Goal: Check status: Check status

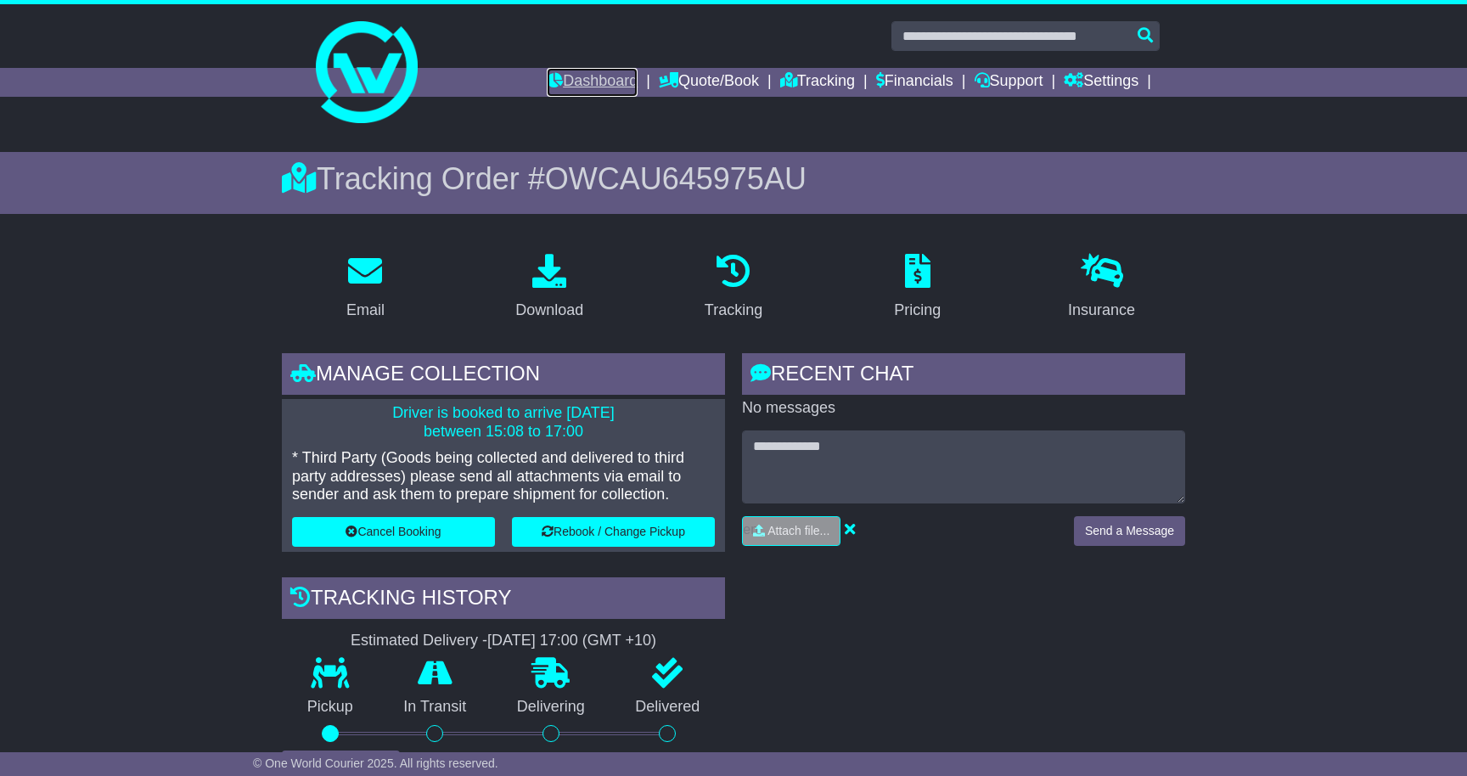
click at [581, 76] on link "Dashboard" at bounding box center [592, 82] width 91 height 29
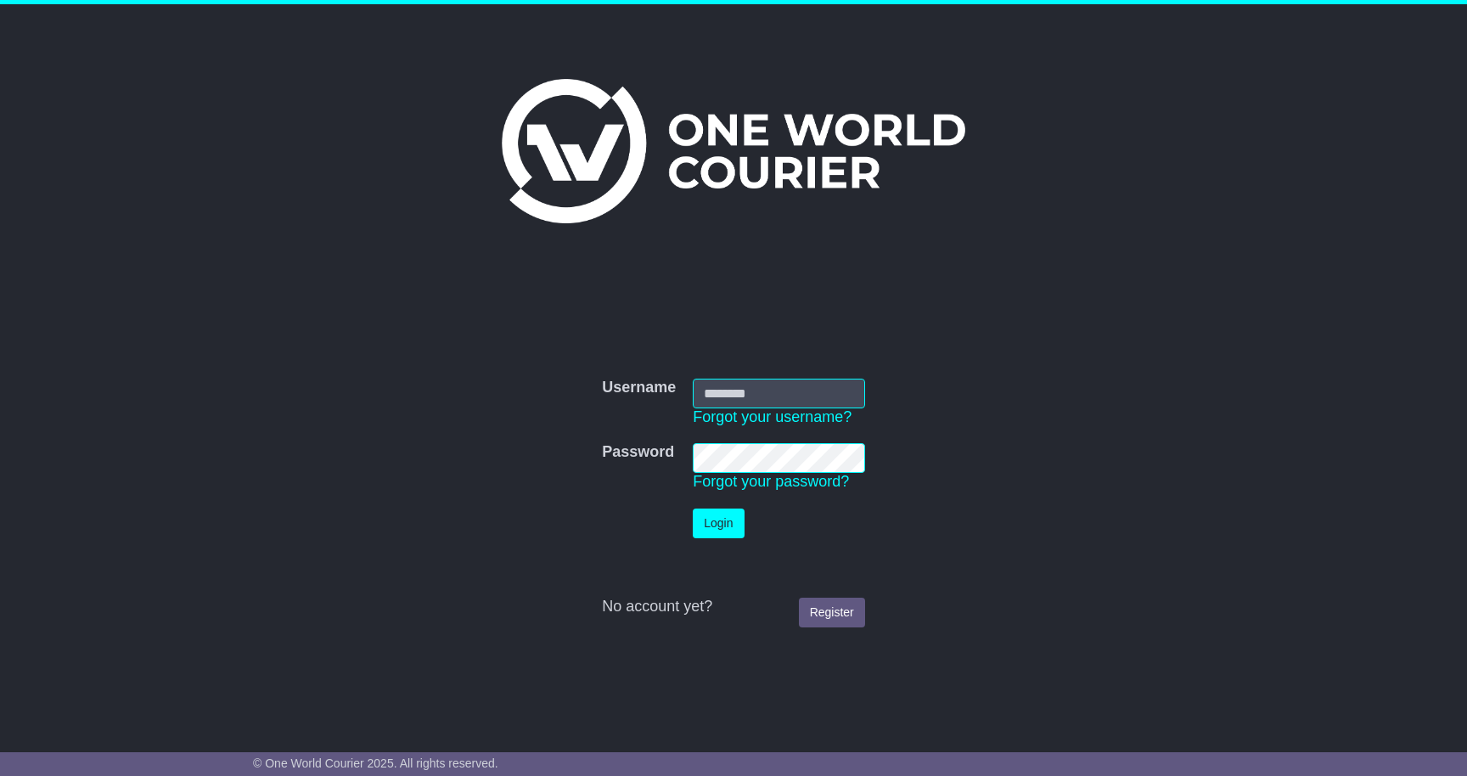
type input "**********"
click at [720, 526] on button "Login" at bounding box center [718, 524] width 51 height 30
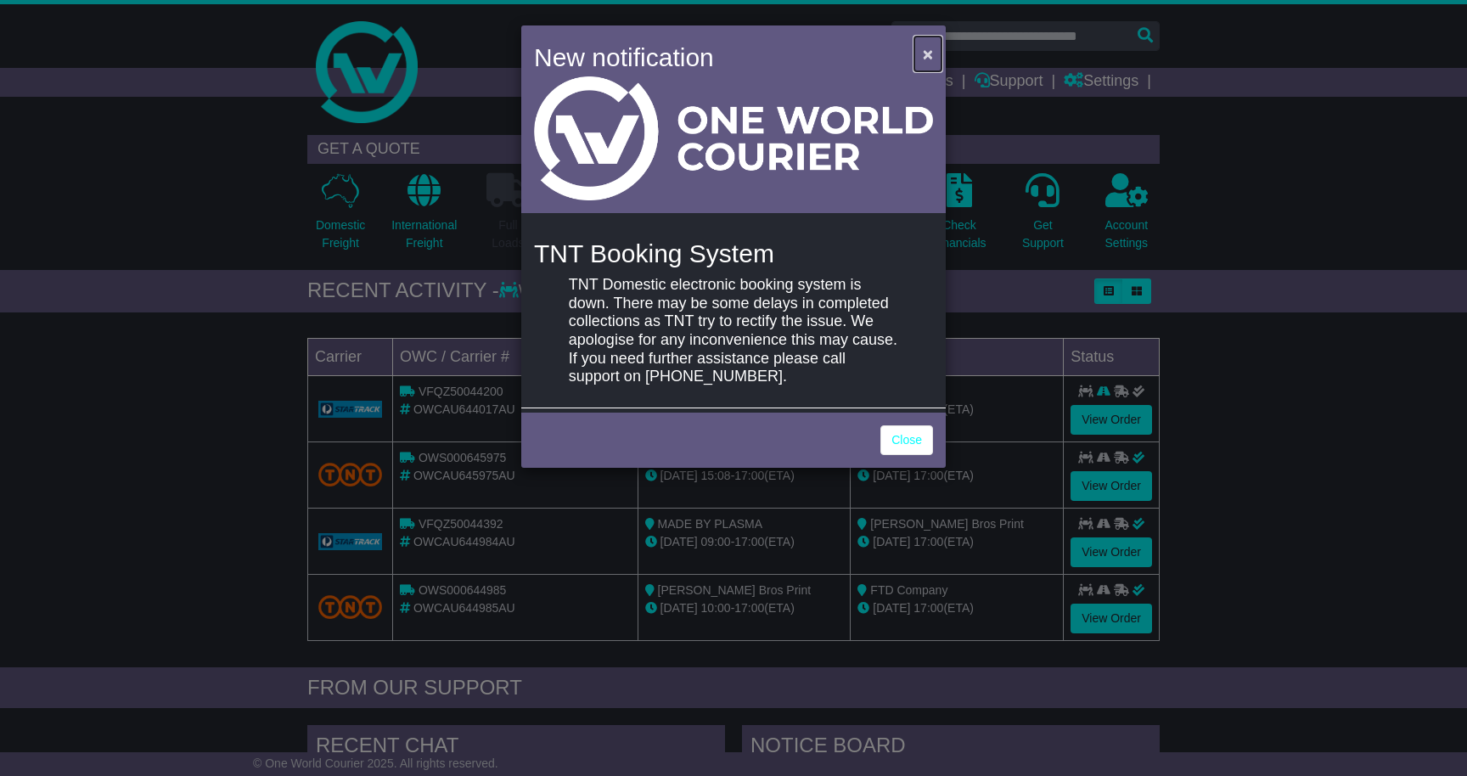
click at [929, 52] on span "×" at bounding box center [928, 54] width 10 height 20
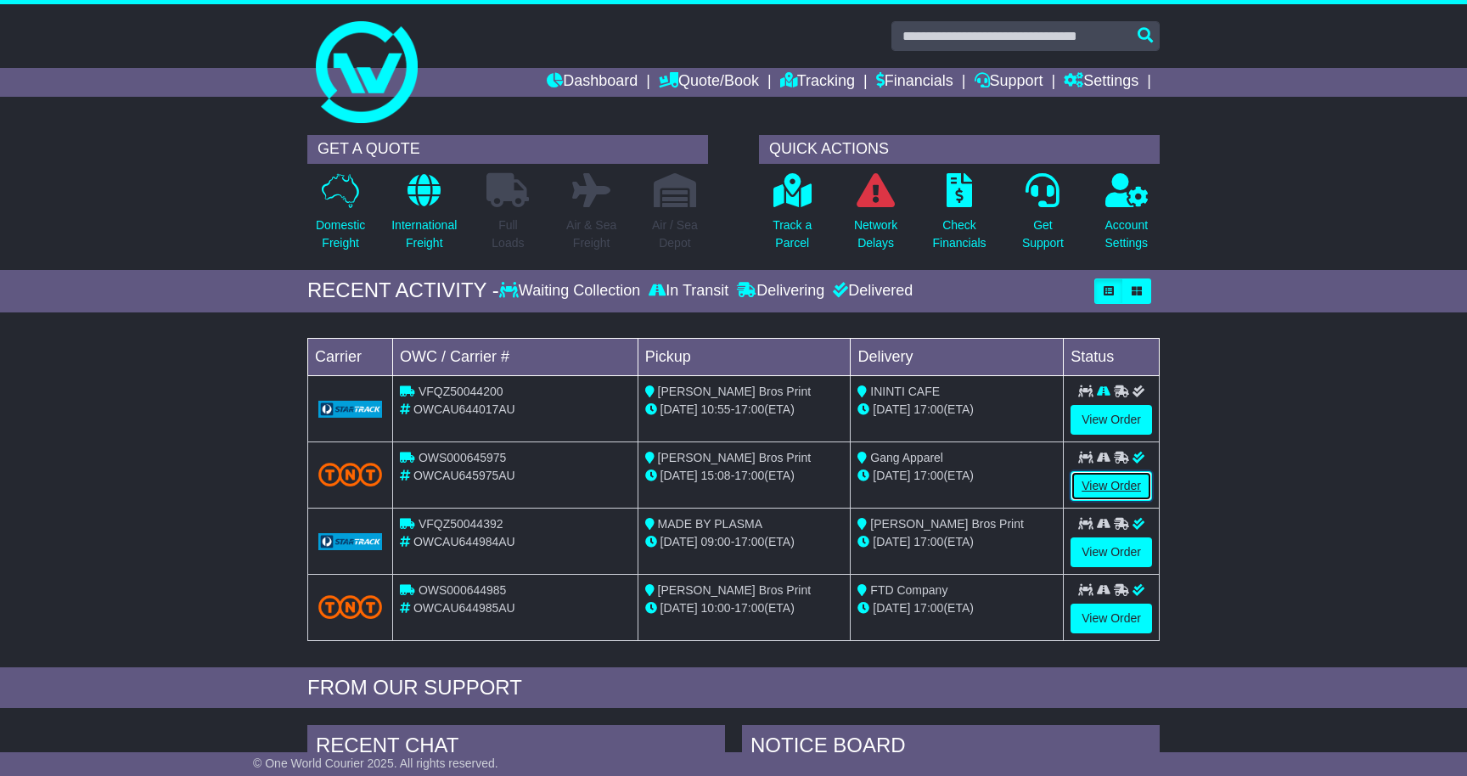
click at [1106, 485] on link "View Order" at bounding box center [1112, 486] width 82 height 30
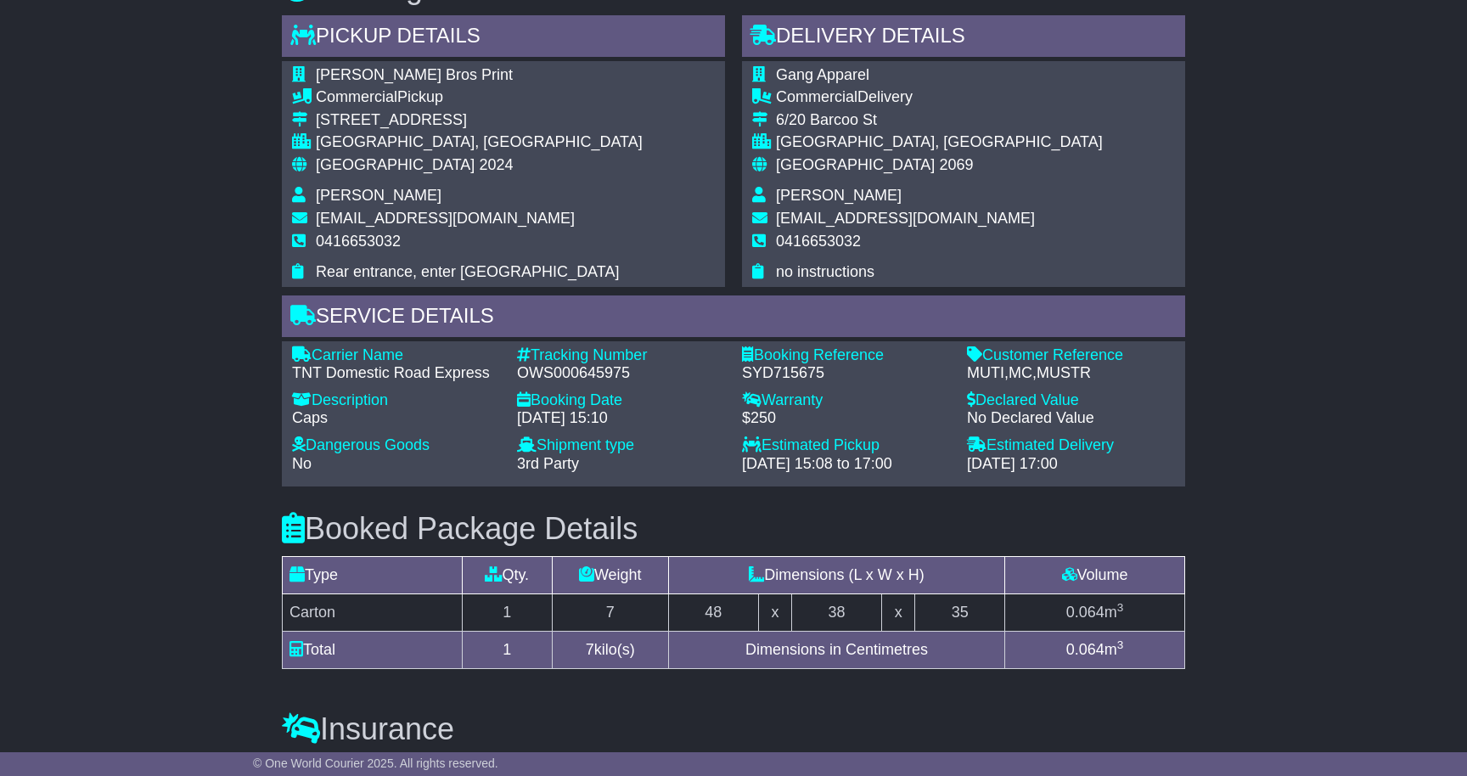
scroll to position [966, 0]
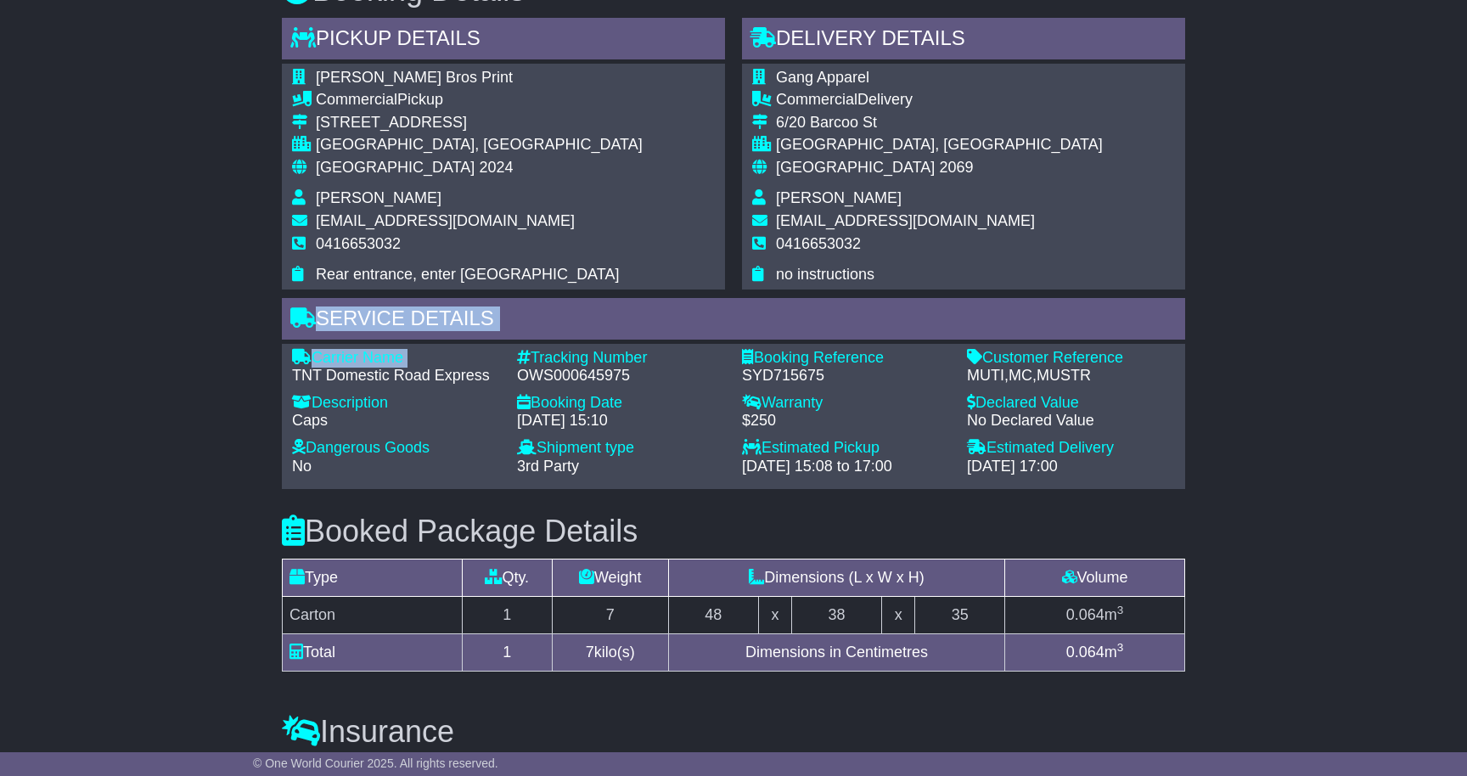
drag, startPoint x: 293, startPoint y: 442, endPoint x: 256, endPoint y: 386, distance: 66.9
click at [256, 386] on div "Email Download Tracking Pricing Insurance" at bounding box center [733, 194] width 1467 height 1734
click at [217, 446] on div "Email Download Tracking Pricing Insurance" at bounding box center [733, 194] width 1467 height 1734
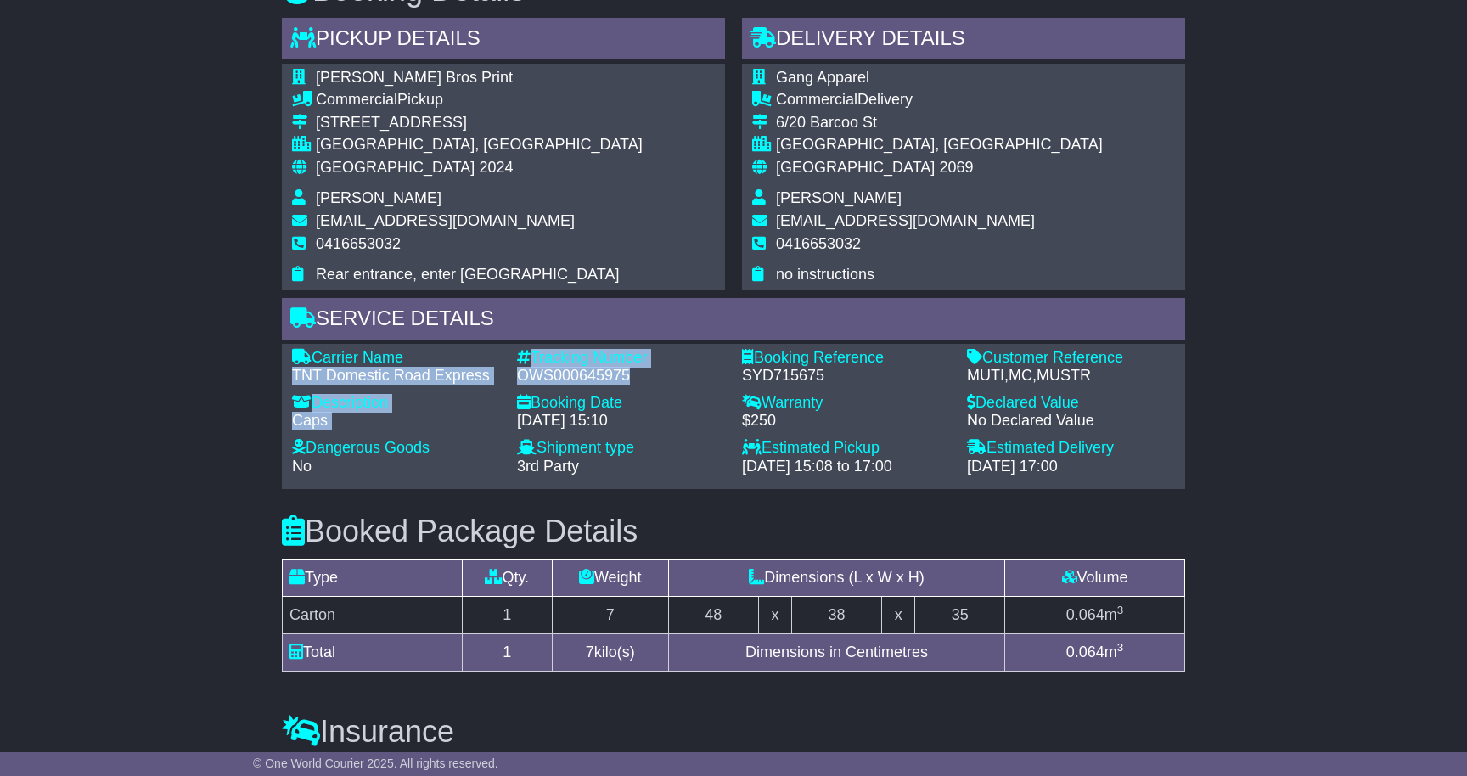
drag, startPoint x: 291, startPoint y: 442, endPoint x: 643, endPoint y: 445, distance: 351.6
click at [643, 445] on div "Carrier Name - TNT Domestic Road Express Description - Caps Tracking Number - O…" at bounding box center [734, 417] width 900 height 136
copy div "TNT Domestic Road Express Description - Caps Tracking Number - OWS000645975"
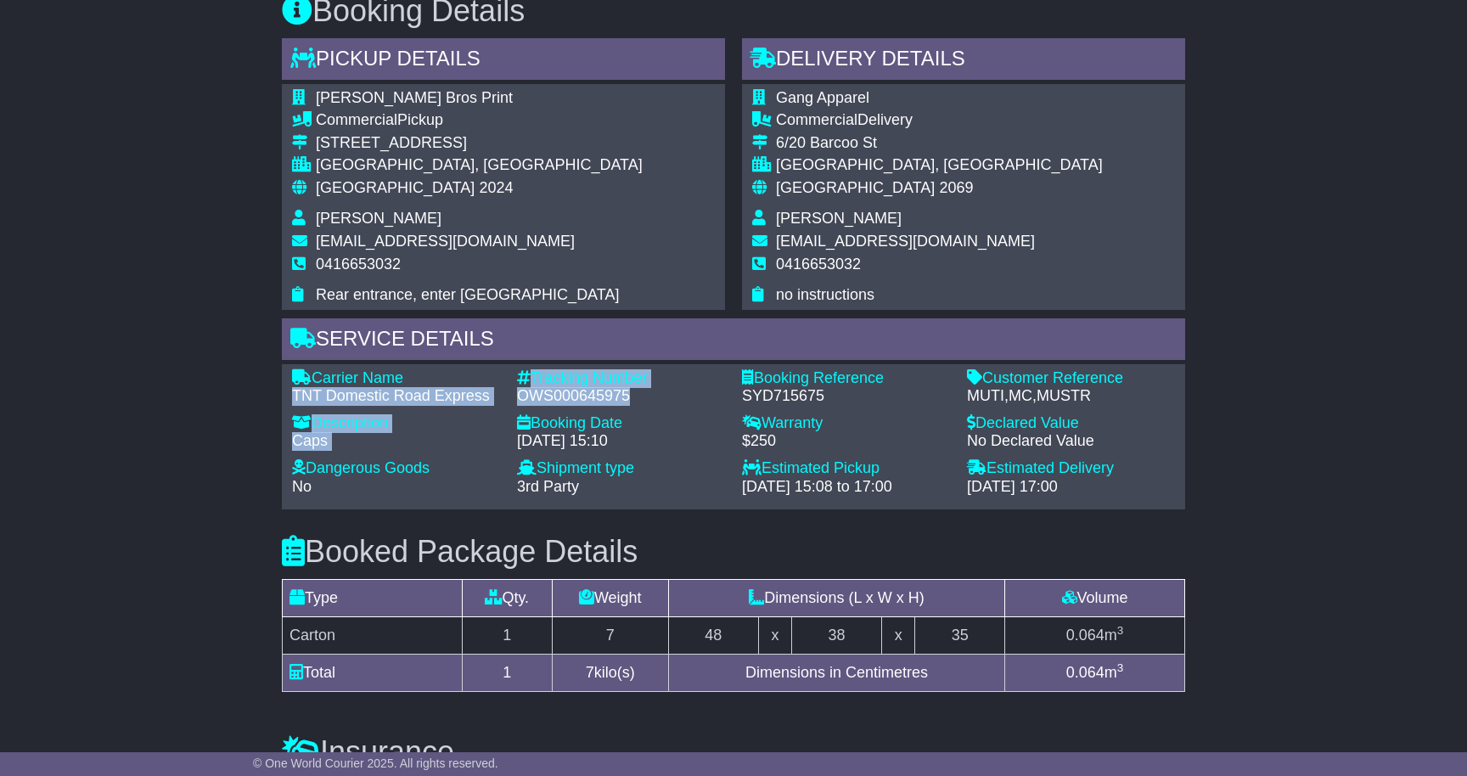
scroll to position [1005, 0]
